Goal: Communication & Community: Answer question/provide support

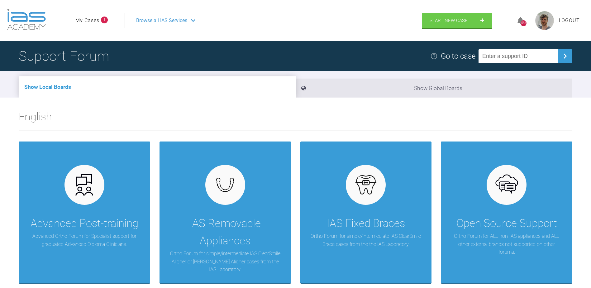
click at [83, 17] on link "My Cases" at bounding box center [87, 21] width 24 height 8
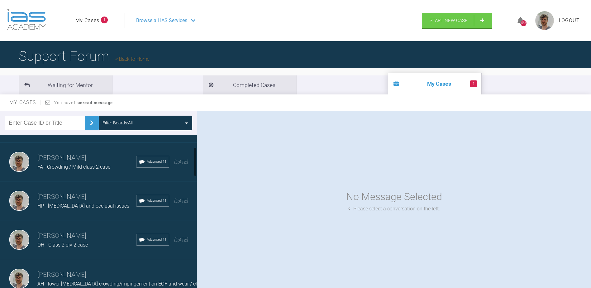
scroll to position [62, 0]
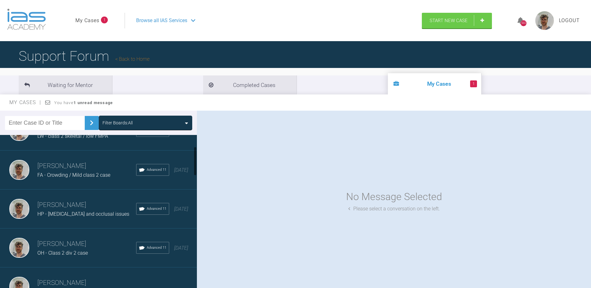
click at [70, 206] on h3 "[PERSON_NAME]" at bounding box center [86, 205] width 99 height 11
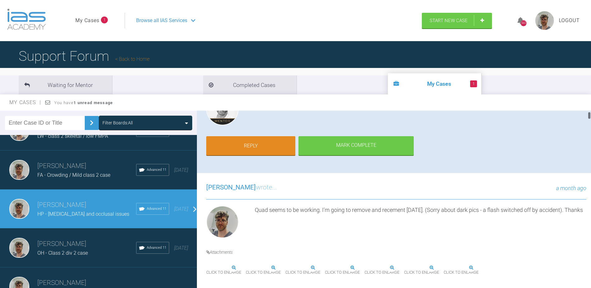
scroll to position [31, 0]
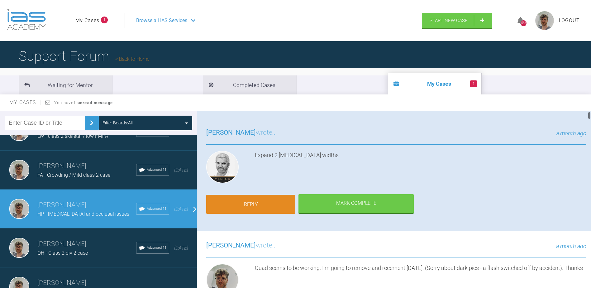
click at [277, 201] on link "Reply" at bounding box center [250, 204] width 89 height 19
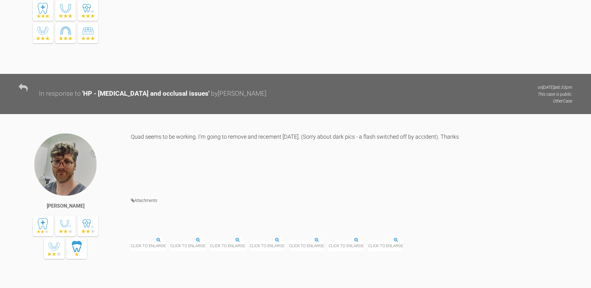
scroll to position [9557, 0]
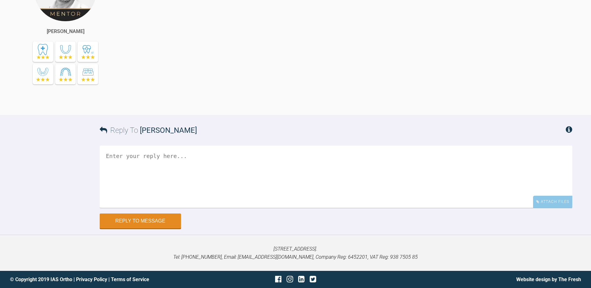
click at [518, 184] on textarea at bounding box center [336, 177] width 473 height 62
click at [541, 201] on div "Attach Files" at bounding box center [552, 202] width 39 height 12
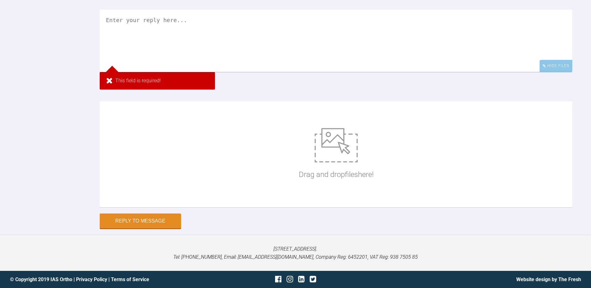
click at [374, 201] on div "Drag and drop files here!" at bounding box center [336, 155] width 75 height 94
type input "C:\fakepath\DSC_0596.JPG"
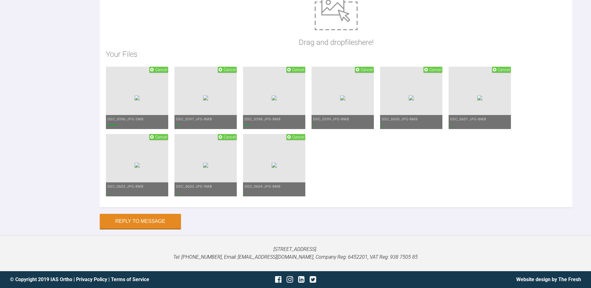
scroll to position [9650, 0]
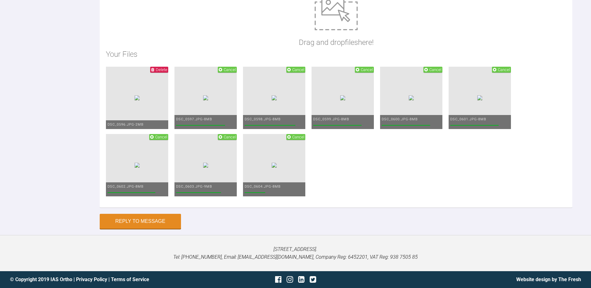
scroll to position [9619, 0]
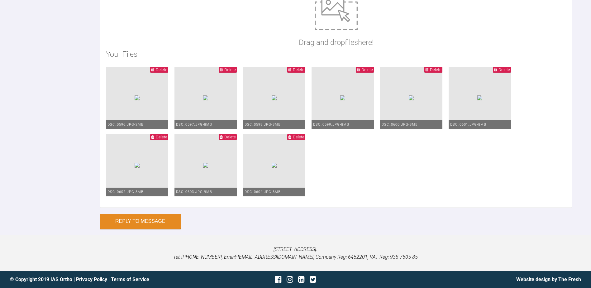
click at [167, 67] on span "Delete" at bounding box center [162, 69] width 12 height 5
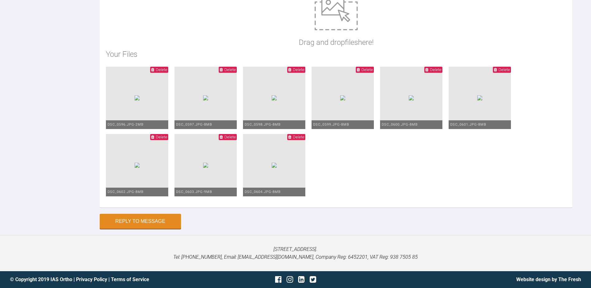
scroll to position [9781, 0]
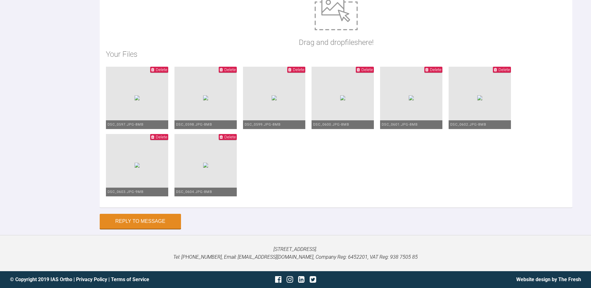
click at [168, 137] on span "Delete" at bounding box center [159, 137] width 18 height 6
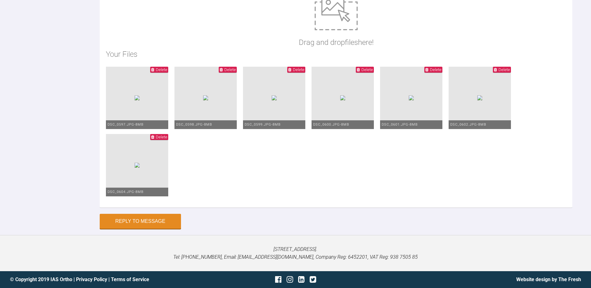
scroll to position [9656, 0]
type textarea "Hi [PERSON_NAME], the [MEDICAL_DATA] looks to be resolved on the 6s now. I pres…"
click at [154, 219] on button "Reply to Message" at bounding box center [140, 222] width 81 height 15
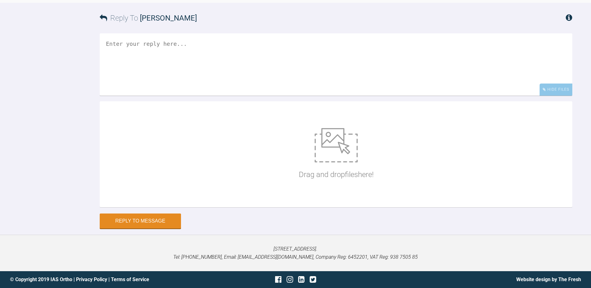
scroll to position [9675, 0]
